Goal: Transaction & Acquisition: Purchase product/service

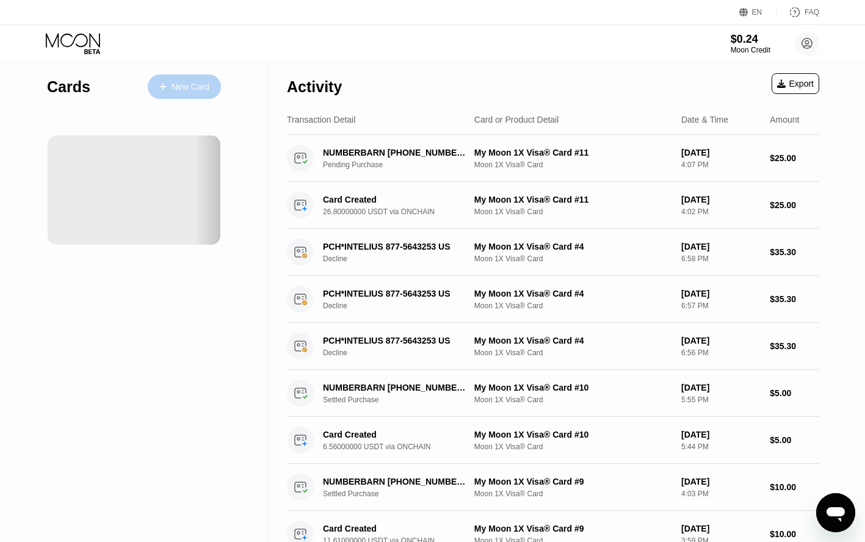
click at [193, 95] on div "New Card" at bounding box center [184, 86] width 73 height 24
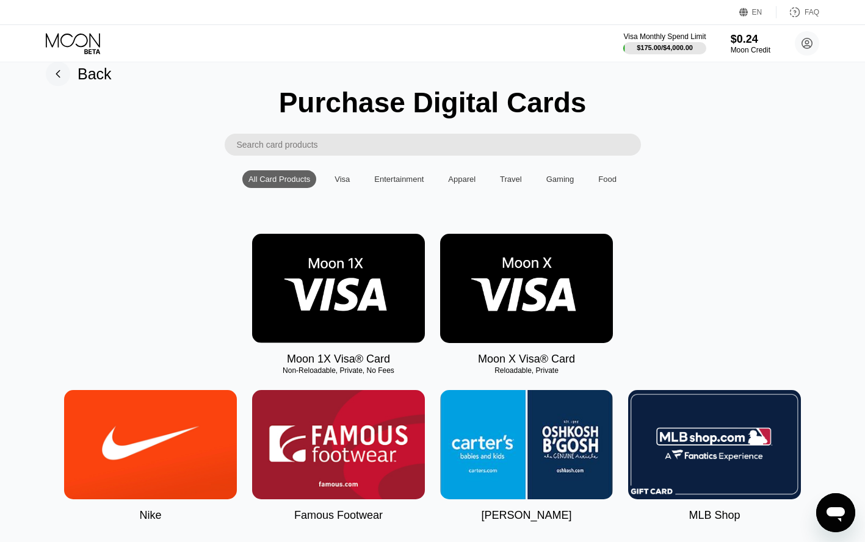
scroll to position [58, 0]
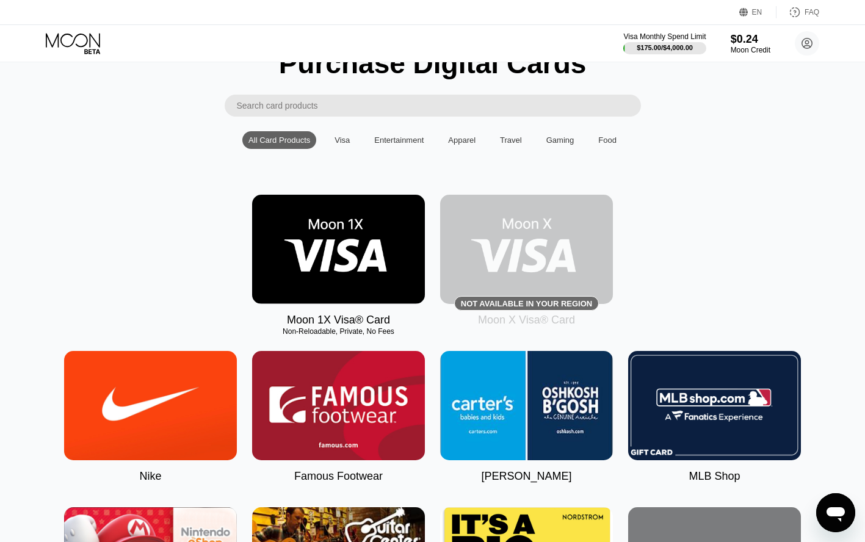
click at [348, 250] on img at bounding box center [338, 249] width 173 height 109
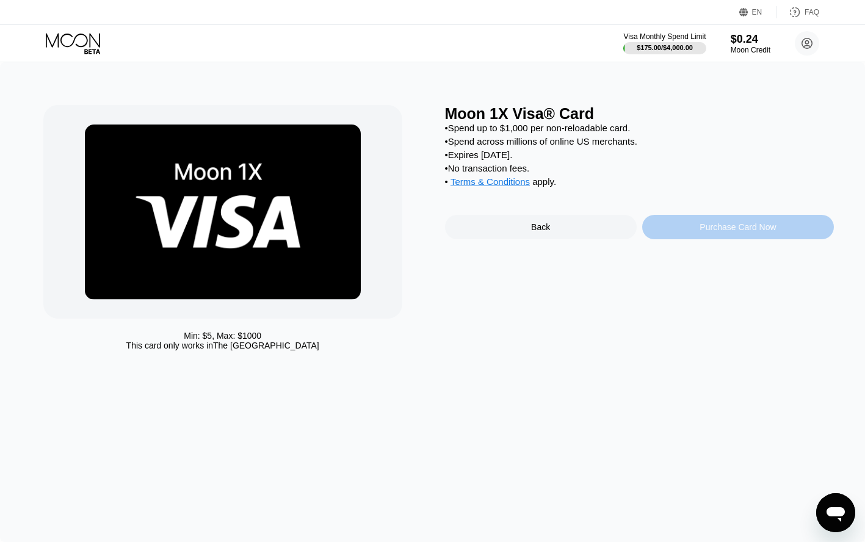
click at [740, 237] on div "Purchase Card Now" at bounding box center [738, 227] width 192 height 24
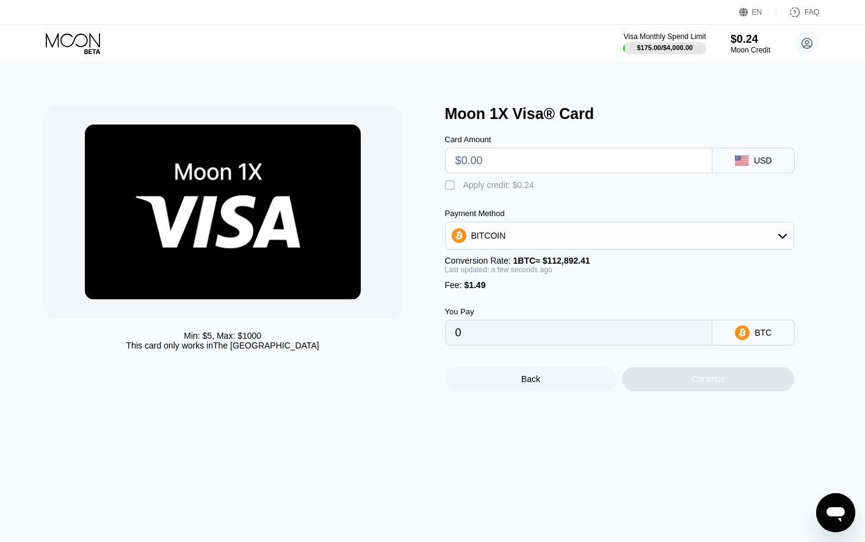
click at [597, 163] on input "text" at bounding box center [578, 160] width 247 height 24
type input "$5"
type input "0.00005749"
type input "$50"
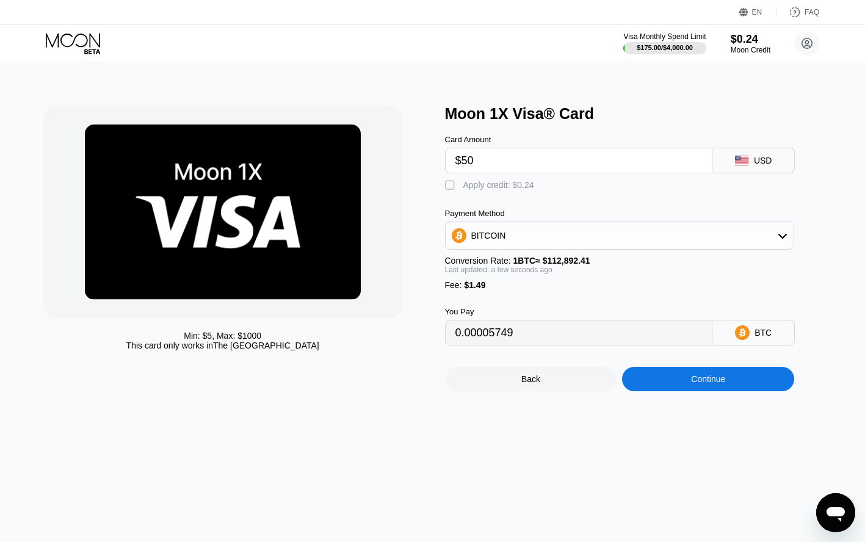
type input "0.00045610"
type input "$50"
click at [656, 241] on div "BITCOIN" at bounding box center [620, 235] width 349 height 24
click at [588, 295] on div "USDT on TRON" at bounding box center [627, 296] width 316 height 10
type input "52.01"
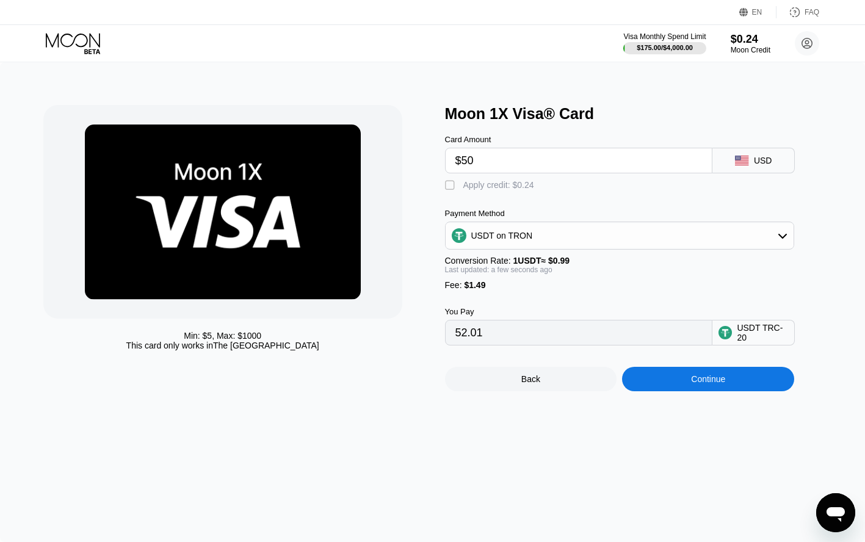
scroll to position [21, 0]
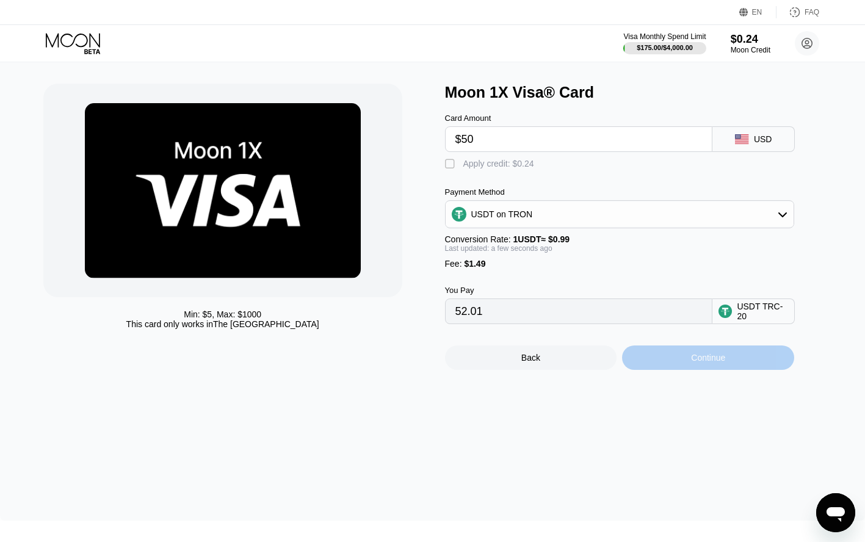
click at [670, 364] on div "Continue" at bounding box center [708, 357] width 172 height 24
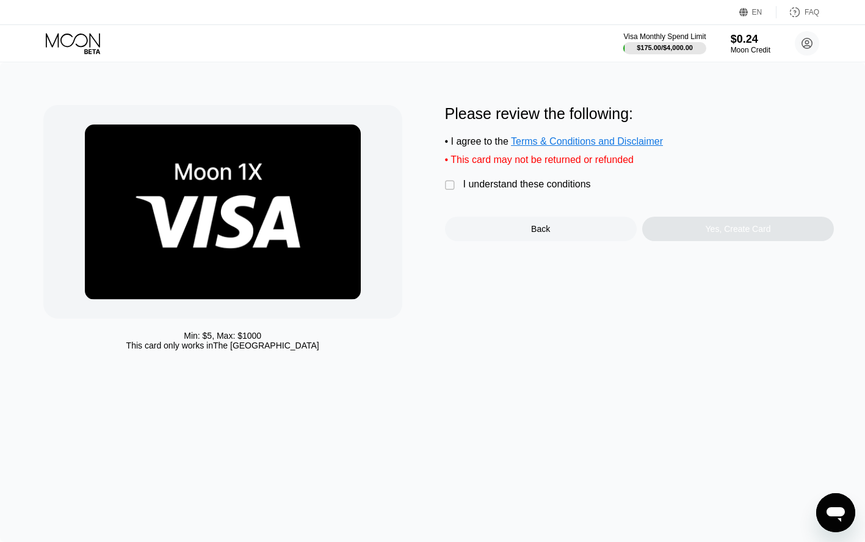
click at [489, 185] on div "I understand these conditions" at bounding box center [527, 184] width 128 height 11
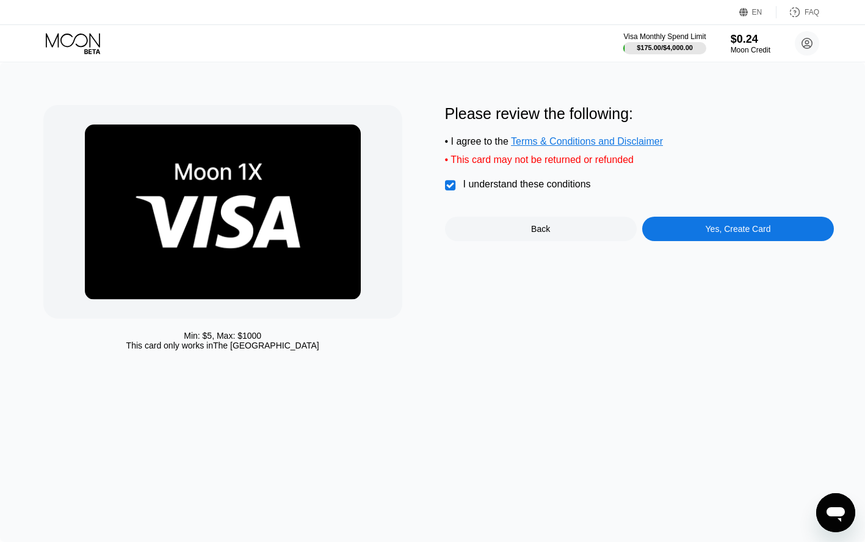
click at [696, 232] on div "Yes, Create Card" at bounding box center [738, 229] width 192 height 24
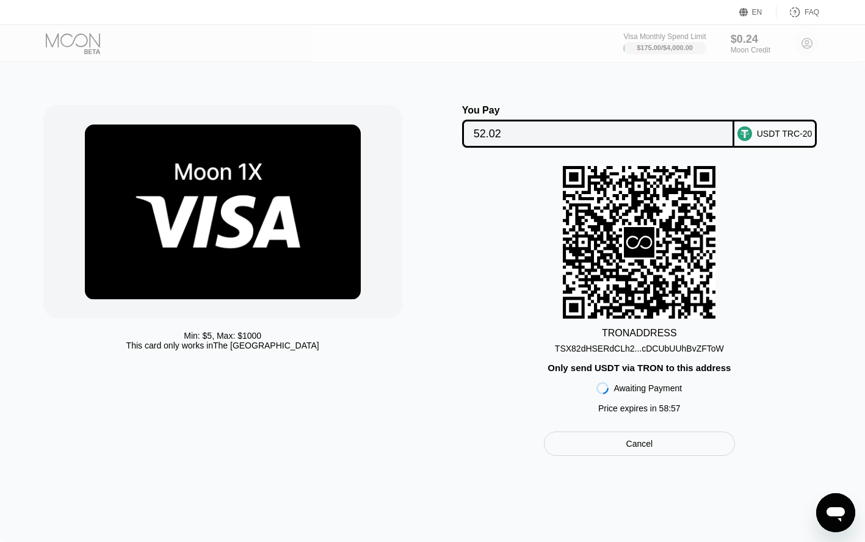
click at [406, 205] on div "Min: $ 5 , Max: $ 1000 This card only works in The United States" at bounding box center [237, 280] width 389 height 351
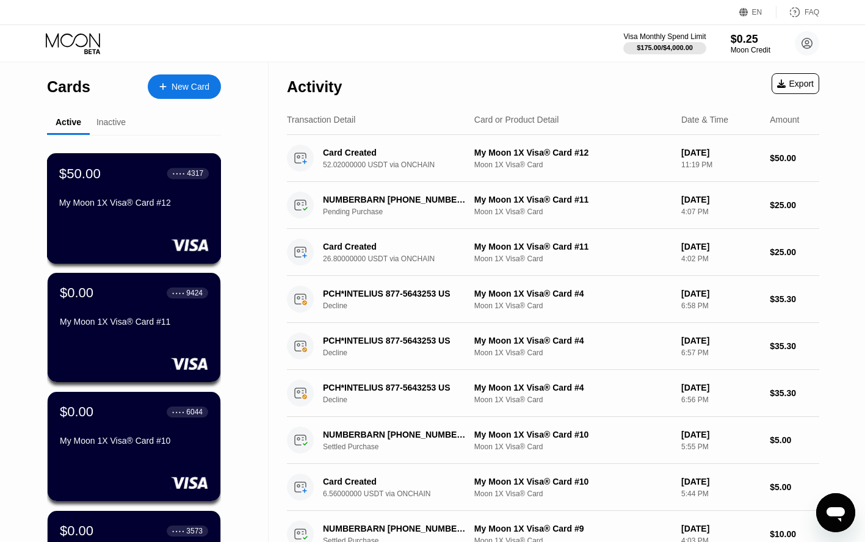
click at [133, 204] on div "My Moon 1X Visa® Card #12" at bounding box center [134, 203] width 150 height 10
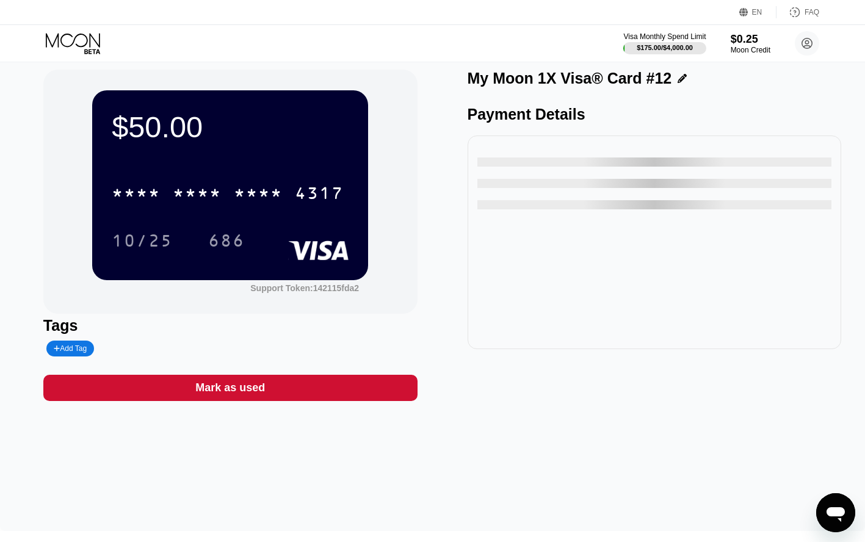
scroll to position [15, 0]
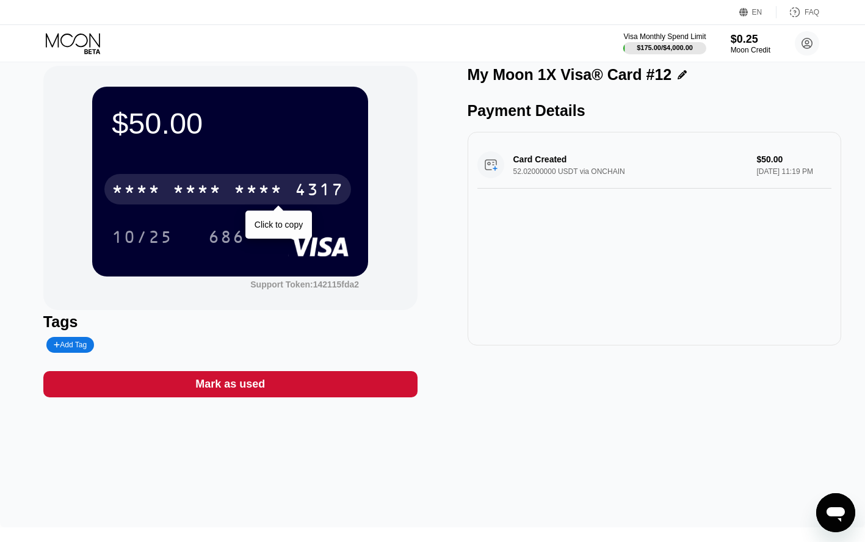
click at [182, 187] on div "* * * *" at bounding box center [197, 191] width 49 height 20
click at [145, 189] on div "4513" at bounding box center [136, 191] width 49 height 20
